Goal: Task Accomplishment & Management: Complete application form

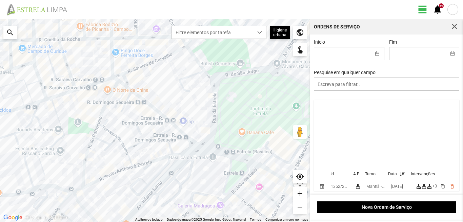
scroll to position [68, 0]
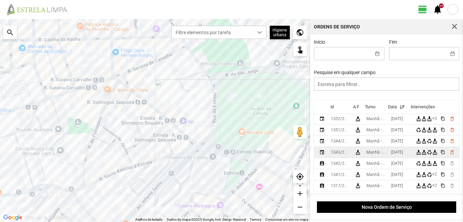
click at [397, 152] on div "[DATE]" at bounding box center [397, 152] width 12 height 5
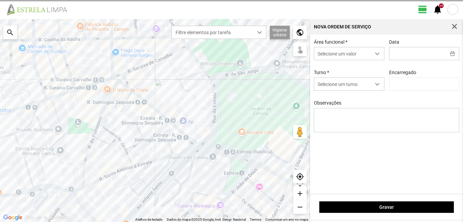
type input "[PERSON_NAME]"
type input "[DATE]"
type textarea "39-baixa 10-25-ferias 6-47-50-descanso ao serviço-17-22-36-44-45-49-Eo38"
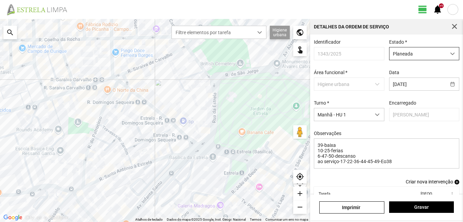
click at [395, 56] on span "Planeada" at bounding box center [417, 53] width 57 height 13
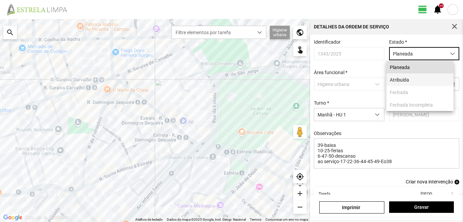
click at [394, 82] on li "Atribuída" at bounding box center [419, 80] width 67 height 13
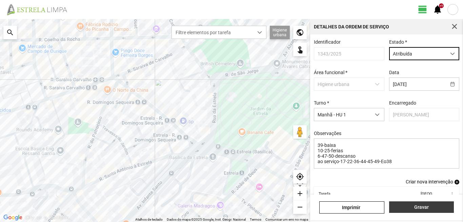
click at [415, 205] on span "Gravar" at bounding box center [421, 207] width 58 height 5
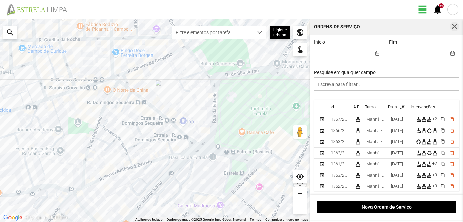
click at [455, 22] on button "button" at bounding box center [454, 26] width 9 height 9
